Goal: Information Seeking & Learning: Learn about a topic

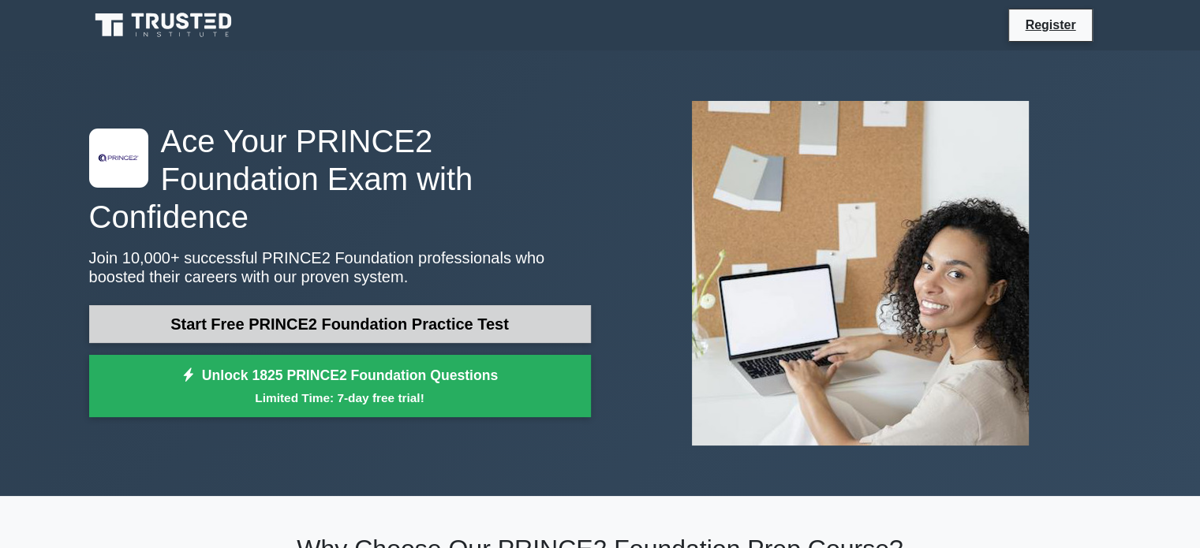
click at [426, 305] on link "Start Free PRINCE2 Foundation Practice Test" at bounding box center [340, 324] width 502 height 38
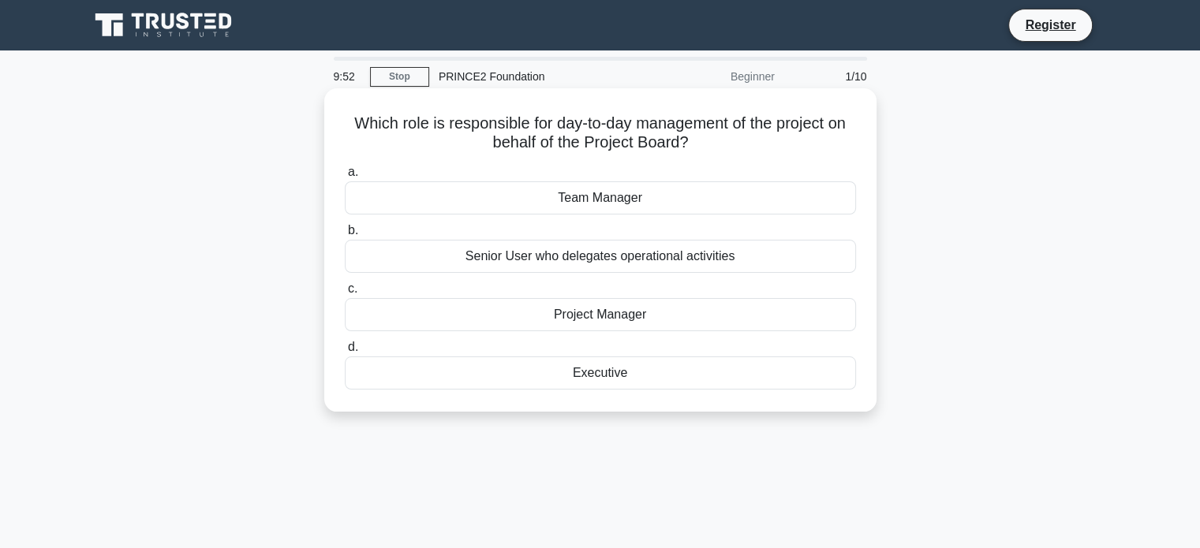
click at [590, 312] on div "Project Manager" at bounding box center [600, 314] width 511 height 33
click at [345, 294] on input "c. Project Manager" at bounding box center [345, 289] width 0 height 10
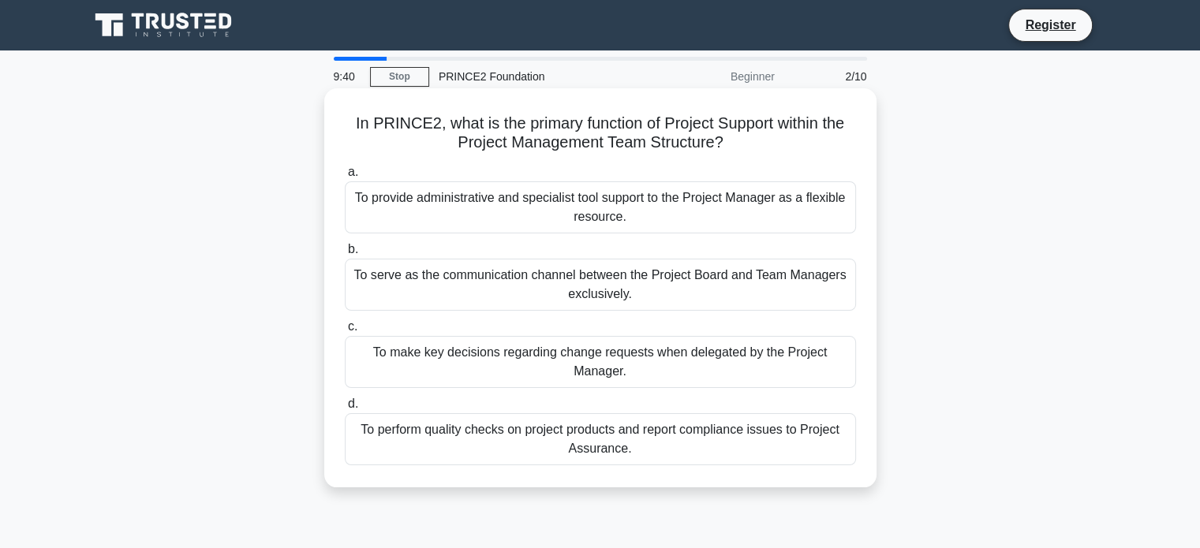
click at [601, 192] on div "To provide administrative and specialist tool support to the Project Manager as…" at bounding box center [600, 207] width 511 height 52
click at [345, 177] on input "a. To provide administrative and specialist tool support to the Project Manager…" at bounding box center [345, 172] width 0 height 10
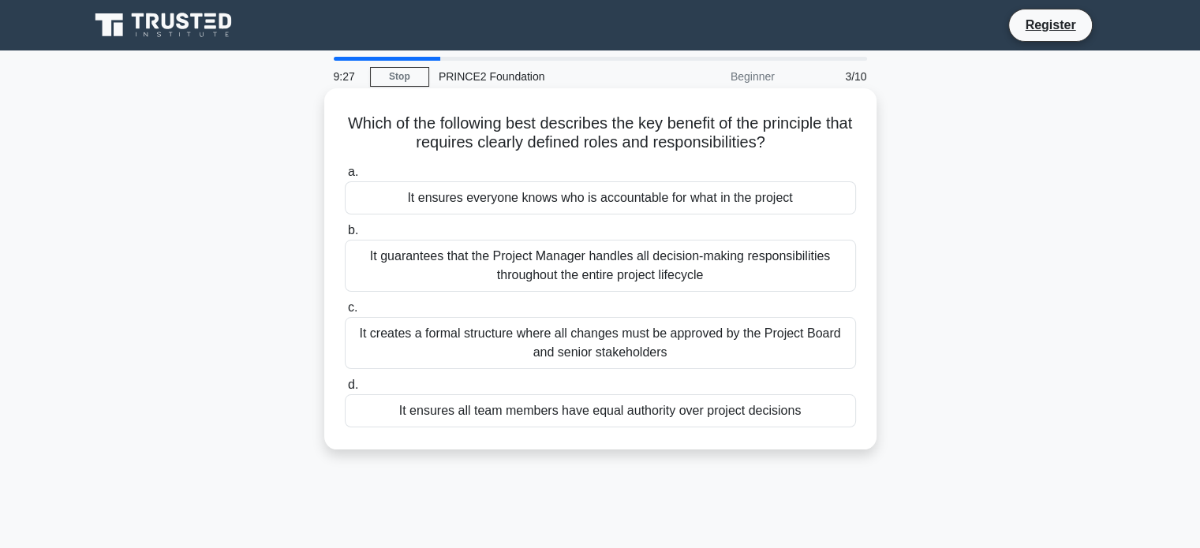
click at [595, 195] on div "It ensures everyone knows who is accountable for what in the project" at bounding box center [600, 197] width 511 height 33
click at [345, 177] on input "a. It ensures everyone knows who is accountable for what in the project" at bounding box center [345, 172] width 0 height 10
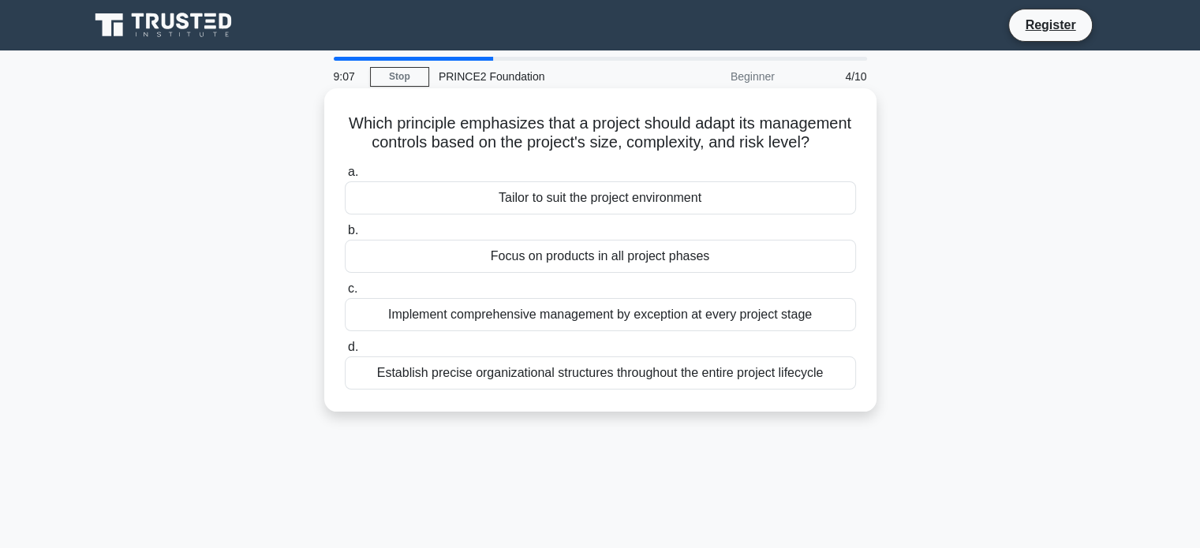
click at [616, 215] on div "Tailor to suit the project environment" at bounding box center [600, 197] width 511 height 33
click at [345, 177] on input "a. Tailor to suit the project environment" at bounding box center [345, 172] width 0 height 10
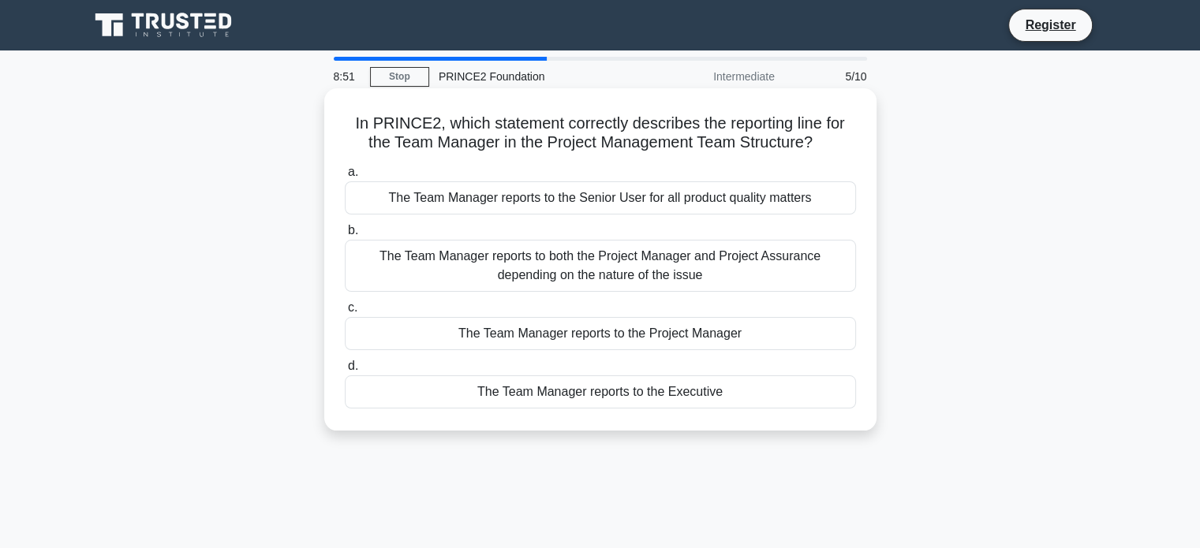
click at [659, 334] on div "The Team Manager reports to the Project Manager" at bounding box center [600, 333] width 511 height 33
click at [345, 313] on input "c. The Team Manager reports to the Project Manager" at bounding box center [345, 308] width 0 height 10
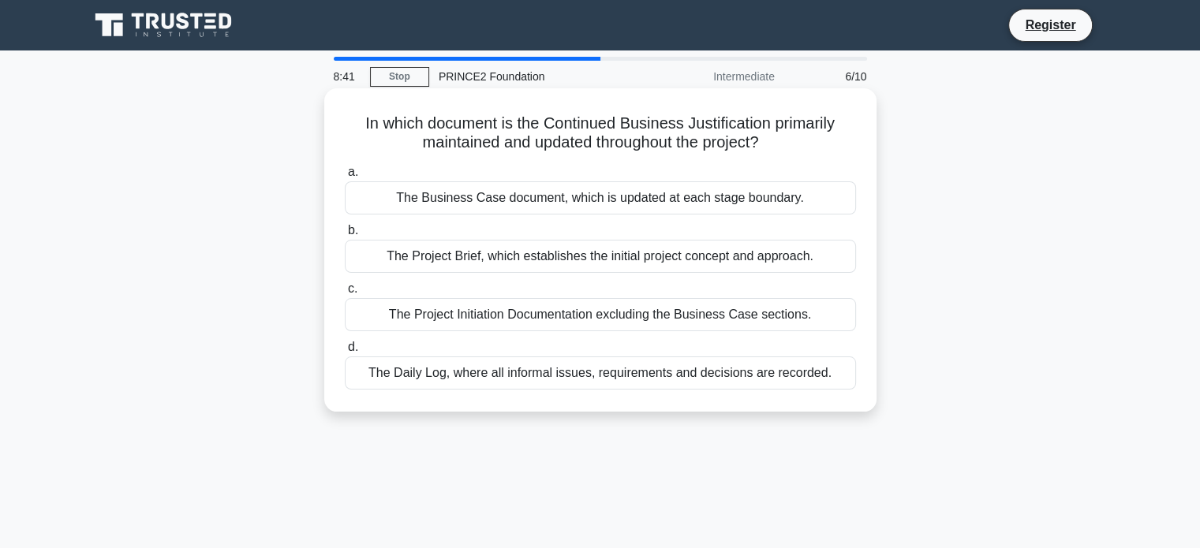
click at [608, 202] on div "The Business Case document, which is updated at each stage boundary." at bounding box center [600, 197] width 511 height 33
click at [345, 177] on input "a. The Business Case document, which is updated at each stage boundary." at bounding box center [345, 172] width 0 height 10
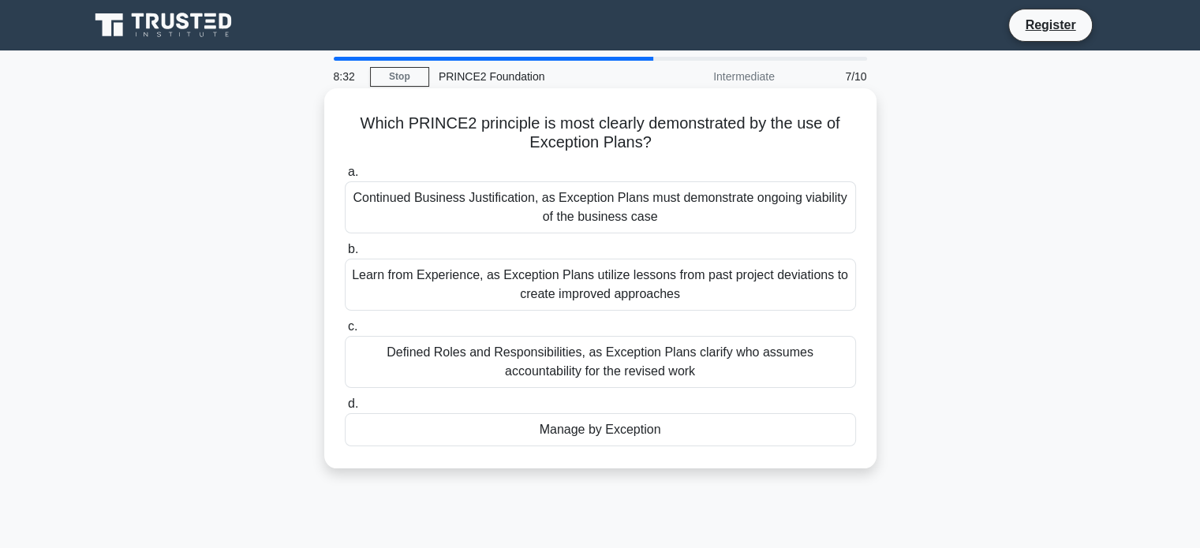
click at [590, 428] on div "Manage by Exception" at bounding box center [600, 429] width 511 height 33
click at [345, 409] on input "d. Manage by Exception" at bounding box center [345, 404] width 0 height 10
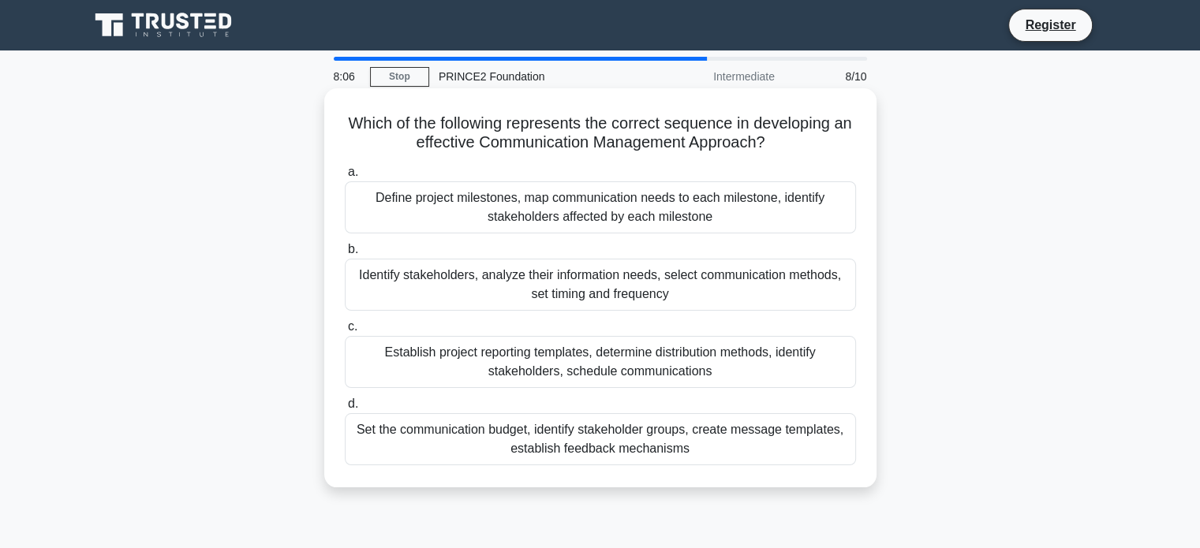
click at [622, 203] on div "Define project milestones, map communication needs to each milestone, identify …" at bounding box center [600, 207] width 511 height 52
click at [345, 177] on input "a. Define project milestones, map communication needs to each milestone, identi…" at bounding box center [345, 172] width 0 height 10
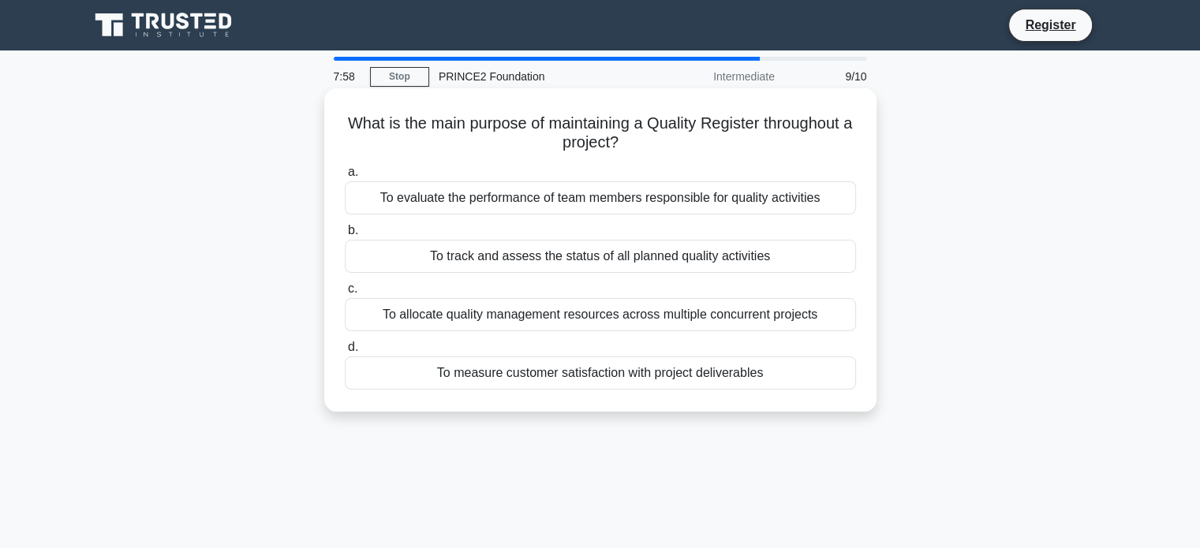
click at [603, 260] on div "To track and assess the status of all planned quality activities" at bounding box center [600, 256] width 511 height 33
click at [345, 236] on input "b. To track and assess the status of all planned quality activities" at bounding box center [345, 231] width 0 height 10
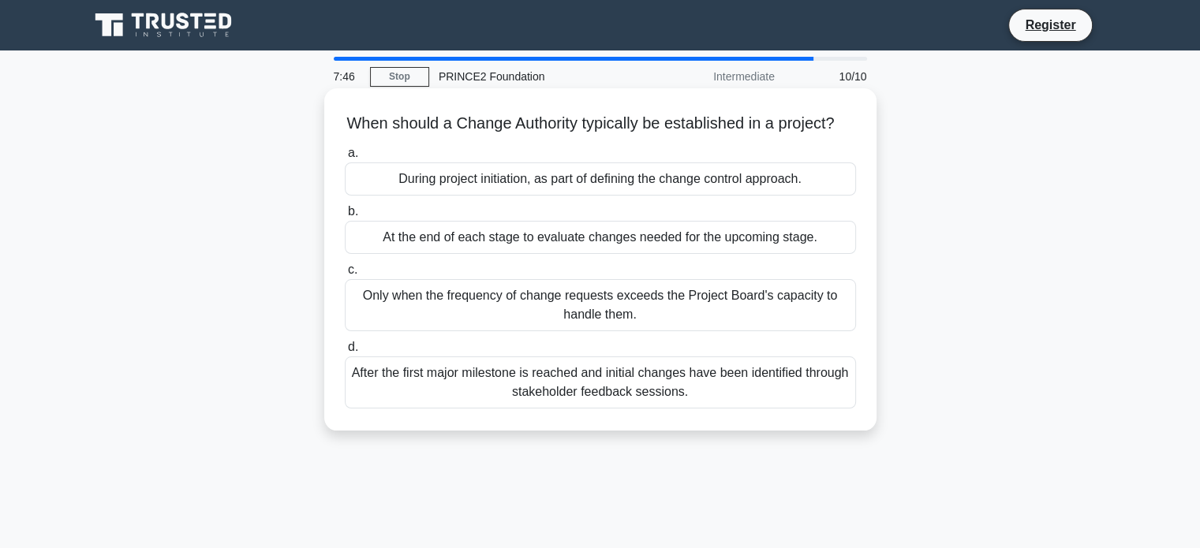
click at [622, 196] on div "During project initiation, as part of defining the change control approach." at bounding box center [600, 179] width 511 height 33
click at [345, 159] on input "a. During project initiation, as part of defining the change control approach." at bounding box center [345, 153] width 0 height 10
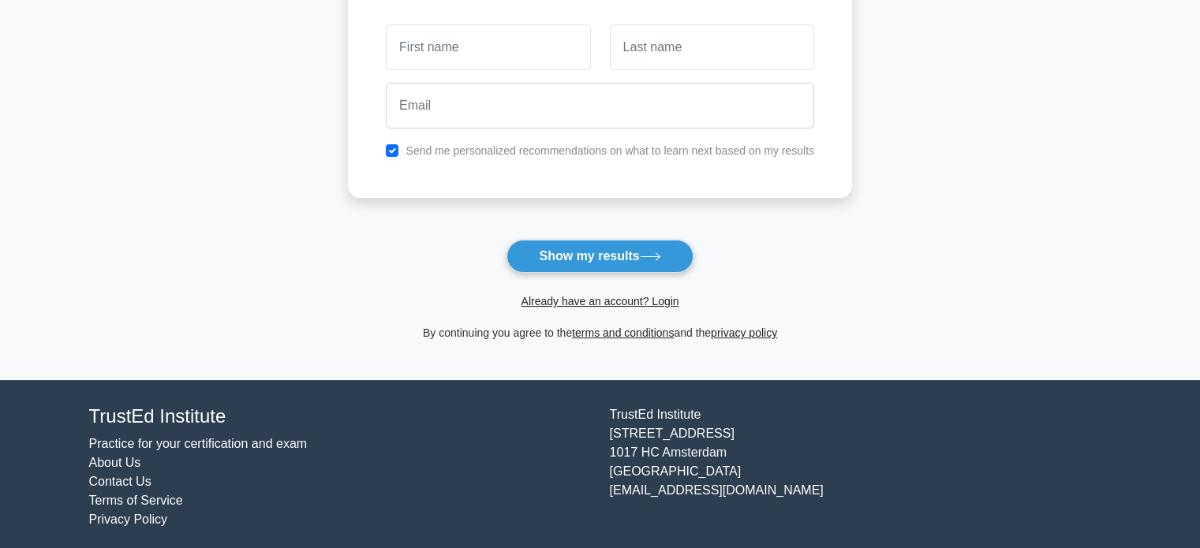
scroll to position [243, 0]
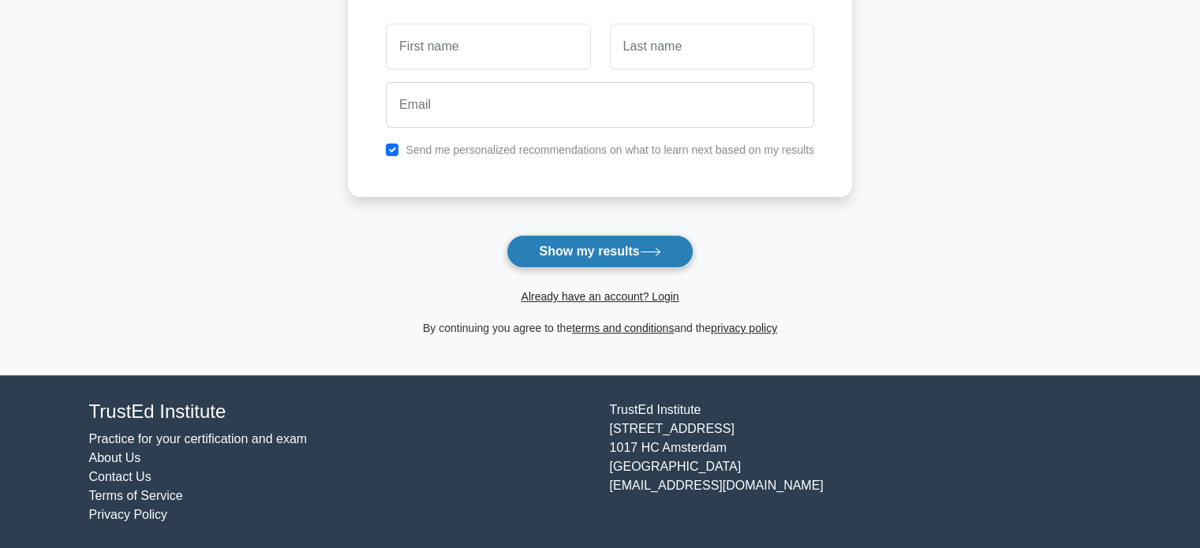
click at [638, 254] on button "Show my results" at bounding box center [599, 251] width 186 height 33
click at [612, 296] on link "Already have an account? Login" at bounding box center [600, 296] width 158 height 13
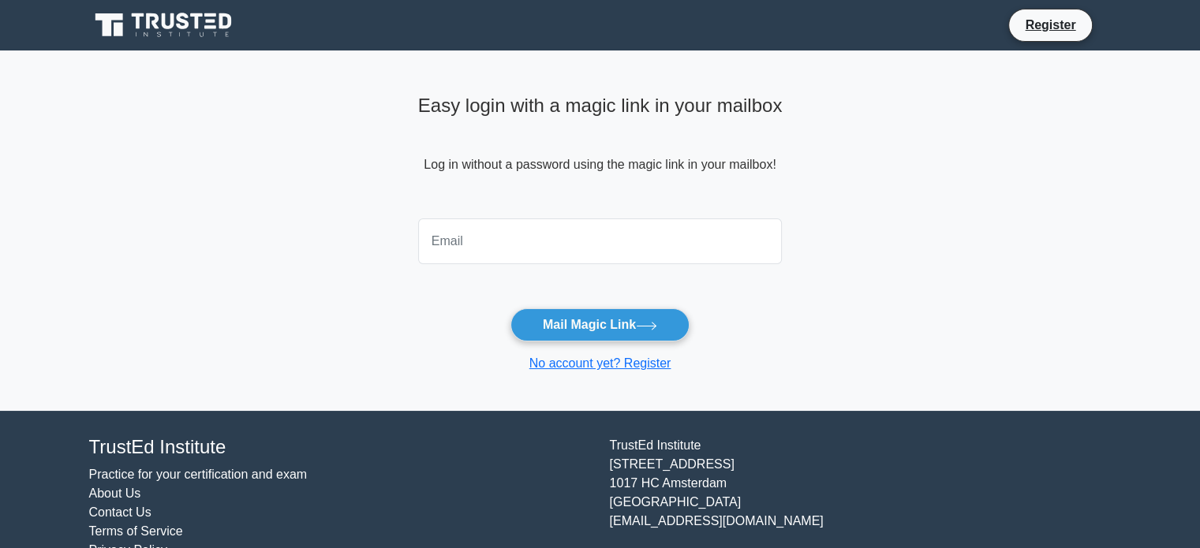
click at [465, 233] on input "email" at bounding box center [600, 242] width 364 height 46
type input "[EMAIL_ADDRESS][DOMAIN_NAME]"
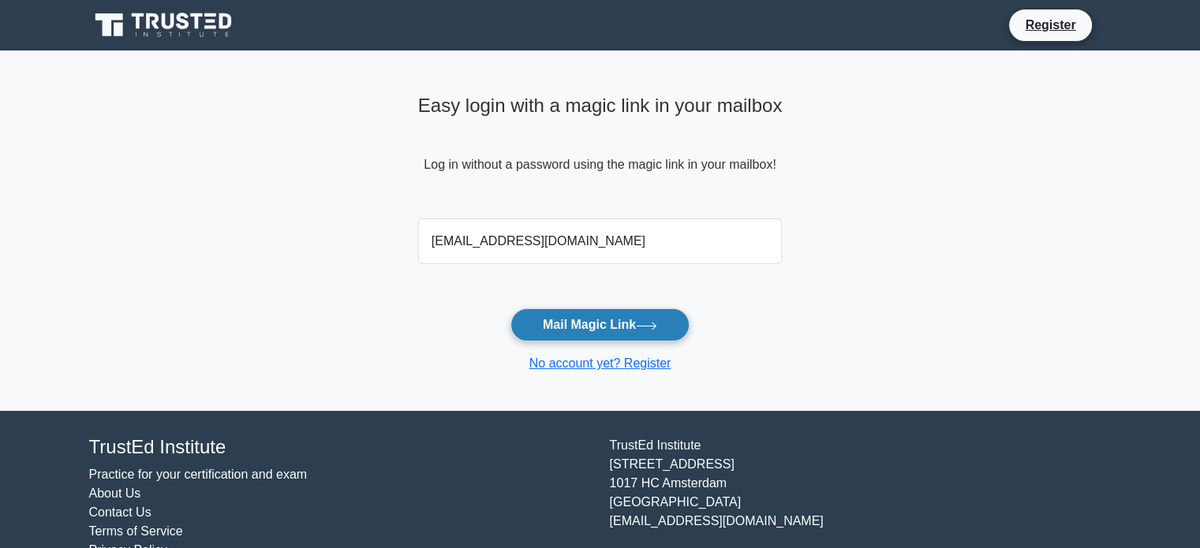
click at [603, 325] on button "Mail Magic Link" at bounding box center [599, 324] width 179 height 33
